Goal: Task Accomplishment & Management: Complete application form

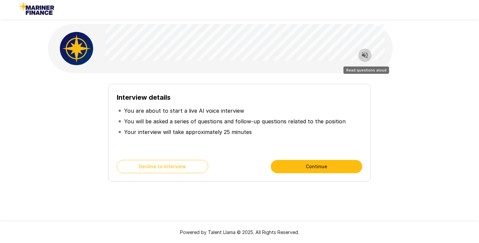
click at [362, 61] on button "Read questions aloud" at bounding box center [364, 55] width 13 height 13
click at [318, 167] on button "Continue" at bounding box center [316, 166] width 91 height 13
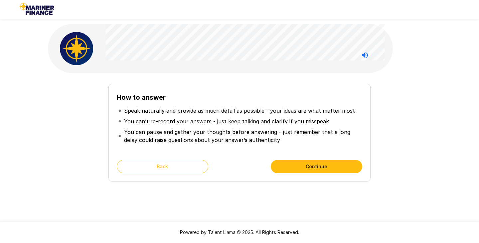
drag, startPoint x: 322, startPoint y: 164, endPoint x: 329, endPoint y: 159, distance: 8.6
click at [322, 164] on button "Continue" at bounding box center [316, 166] width 91 height 13
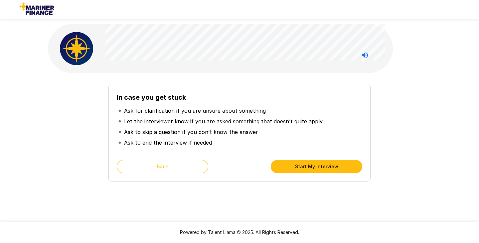
click at [325, 202] on div "In case you get stuck Ask for clarification if you are unsure about something L…" at bounding box center [239, 119] width 399 height 238
click at [346, 164] on button "Start My Interview" at bounding box center [316, 166] width 91 height 13
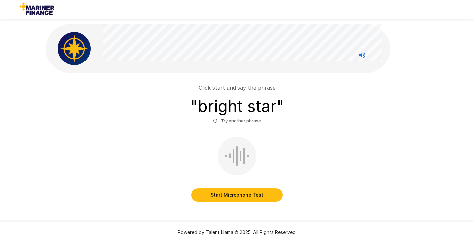
click at [259, 197] on button "Start Microphone Test" at bounding box center [236, 195] width 91 height 13
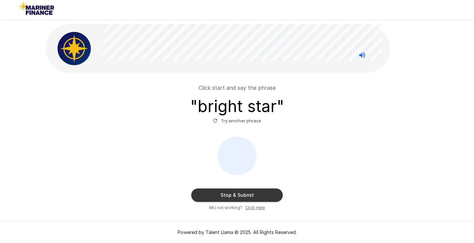
click at [254, 194] on button "Stop & Submit" at bounding box center [236, 195] width 91 height 13
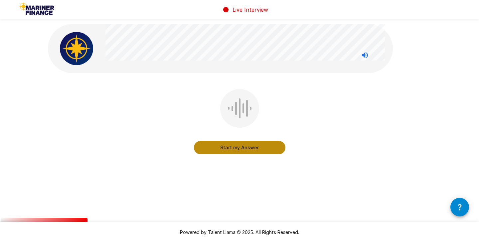
click at [248, 146] on button "Start my Answer" at bounding box center [239, 147] width 91 height 13
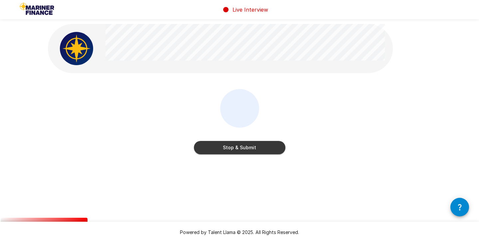
click at [243, 150] on button "Stop & Submit" at bounding box center [239, 147] width 91 height 13
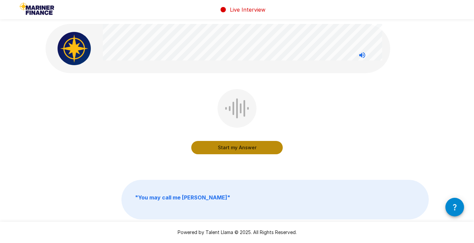
click at [237, 146] on button "Start my Answer" at bounding box center [236, 147] width 91 height 13
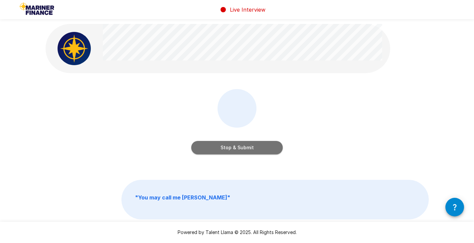
click at [232, 148] on button "Stop & Submit" at bounding box center [236, 147] width 91 height 13
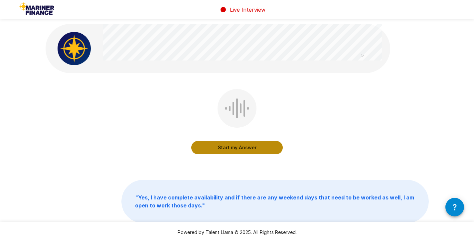
click at [228, 146] on button "Start my Answer" at bounding box center [236, 147] width 91 height 13
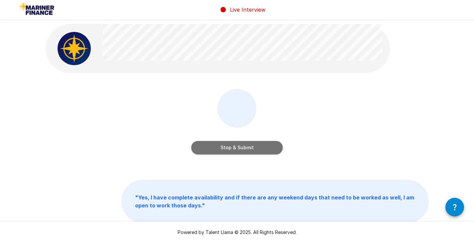
click at [230, 147] on button "Stop & Submit" at bounding box center [236, 147] width 91 height 13
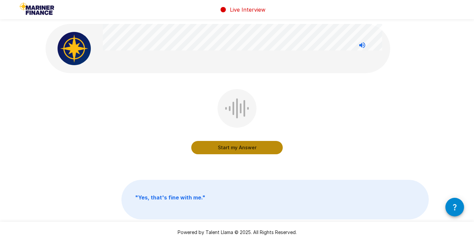
click at [233, 147] on button "Start my Answer" at bounding box center [236, 147] width 91 height 13
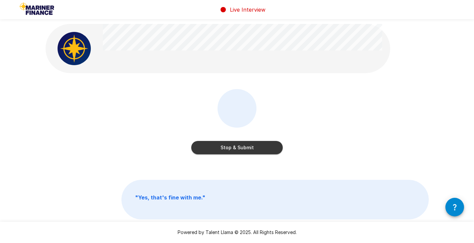
click at [227, 145] on button "Stop & Submit" at bounding box center [236, 147] width 91 height 13
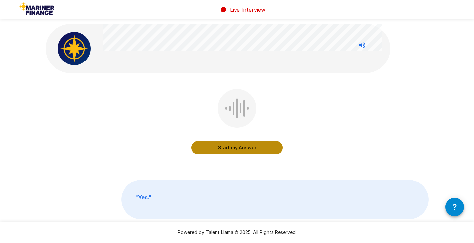
drag, startPoint x: 227, startPoint y: 148, endPoint x: 229, endPoint y: 154, distance: 6.1
click at [226, 148] on button "Start my Answer" at bounding box center [236, 147] width 91 height 13
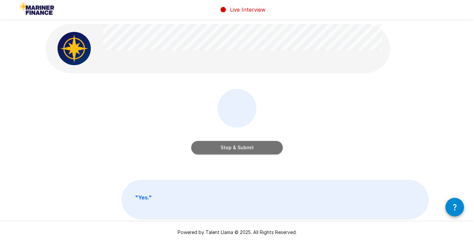
drag, startPoint x: 222, startPoint y: 145, endPoint x: 279, endPoint y: 236, distance: 106.8
click at [222, 145] on button "Stop & Submit" at bounding box center [236, 147] width 91 height 13
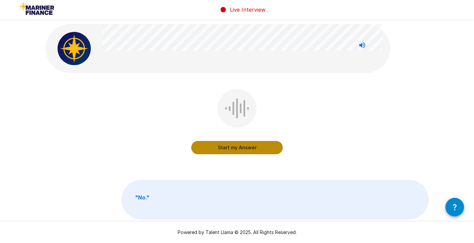
click at [229, 148] on button "Start my Answer" at bounding box center [236, 147] width 91 height 13
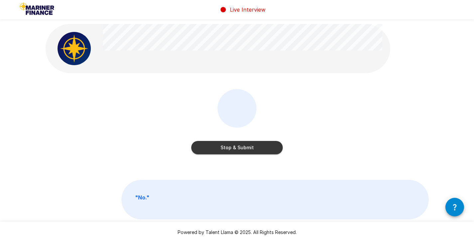
click at [228, 151] on button "Stop & Submit" at bounding box center [236, 147] width 91 height 13
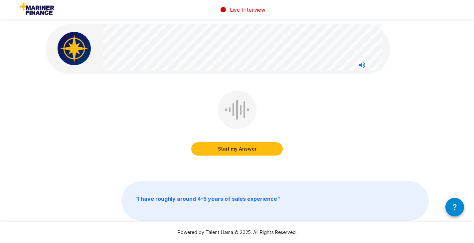
click at [233, 150] on button "Start my Answer" at bounding box center [236, 148] width 91 height 13
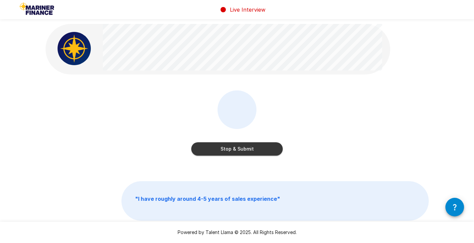
click at [239, 147] on button "Stop & Submit" at bounding box center [236, 148] width 91 height 13
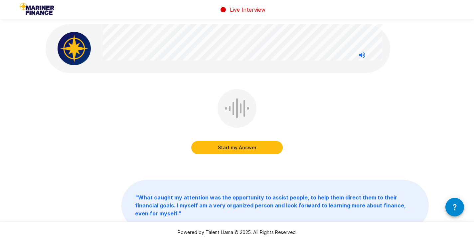
click at [236, 150] on button "Start my Answer" at bounding box center [236, 147] width 91 height 13
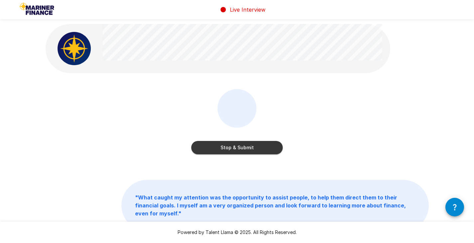
click at [251, 145] on button "Stop & Submit" at bounding box center [236, 147] width 91 height 13
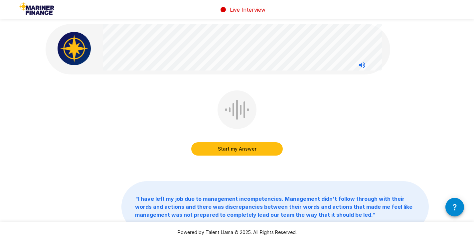
click at [240, 149] on button "Start my Answer" at bounding box center [236, 148] width 91 height 13
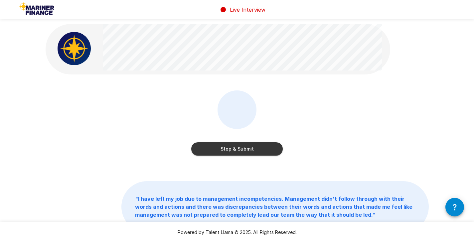
click at [245, 147] on button "Stop & Submit" at bounding box center [236, 148] width 91 height 13
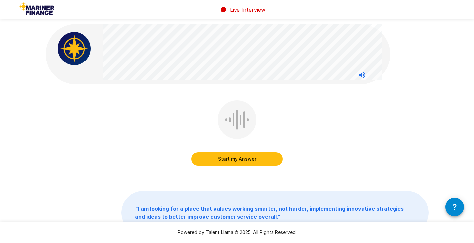
click at [238, 158] on button "Start my Answer" at bounding box center [236, 158] width 91 height 13
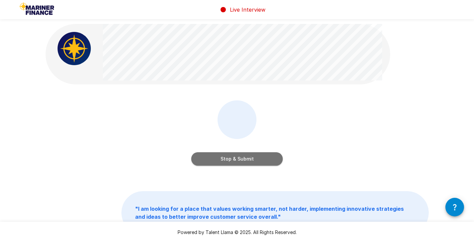
drag, startPoint x: 234, startPoint y: 157, endPoint x: 233, endPoint y: 161, distance: 4.4
click at [233, 156] on button "Stop & Submit" at bounding box center [236, 158] width 91 height 13
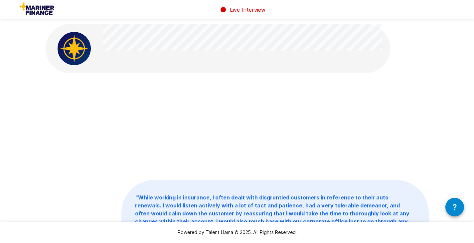
click at [264, 106] on div at bounding box center [237, 126] width 383 height 75
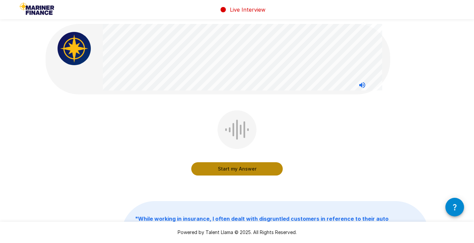
click at [236, 169] on button "Start my Answer" at bounding box center [236, 168] width 91 height 13
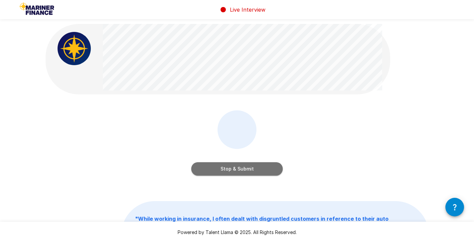
click at [238, 167] on button "Stop & Submit" at bounding box center [236, 168] width 91 height 13
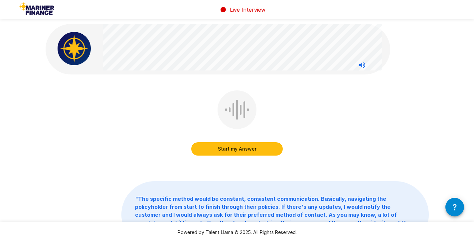
drag, startPoint x: 241, startPoint y: 172, endPoint x: 239, endPoint y: 168, distance: 4.6
click at [241, 172] on div "Start my Answer " The specific method would be constant, consistent communicati…" at bounding box center [237, 151] width 399 height 302
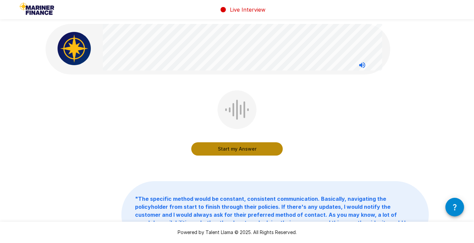
click at [226, 150] on button "Start my Answer" at bounding box center [236, 148] width 91 height 13
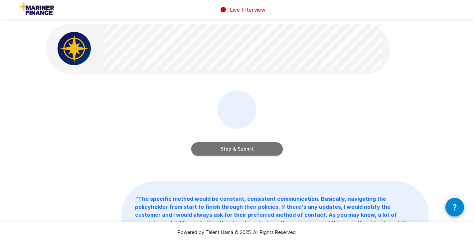
click at [227, 152] on button "Stop & Submit" at bounding box center [236, 148] width 91 height 13
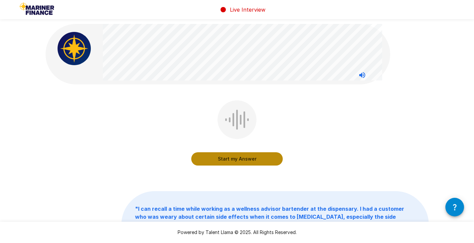
click at [219, 161] on button "Start my Answer" at bounding box center [236, 158] width 91 height 13
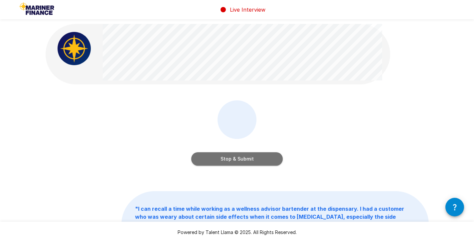
click at [237, 156] on button "Stop & Submit" at bounding box center [236, 158] width 91 height 13
